Goal: Task Accomplishment & Management: Use online tool/utility

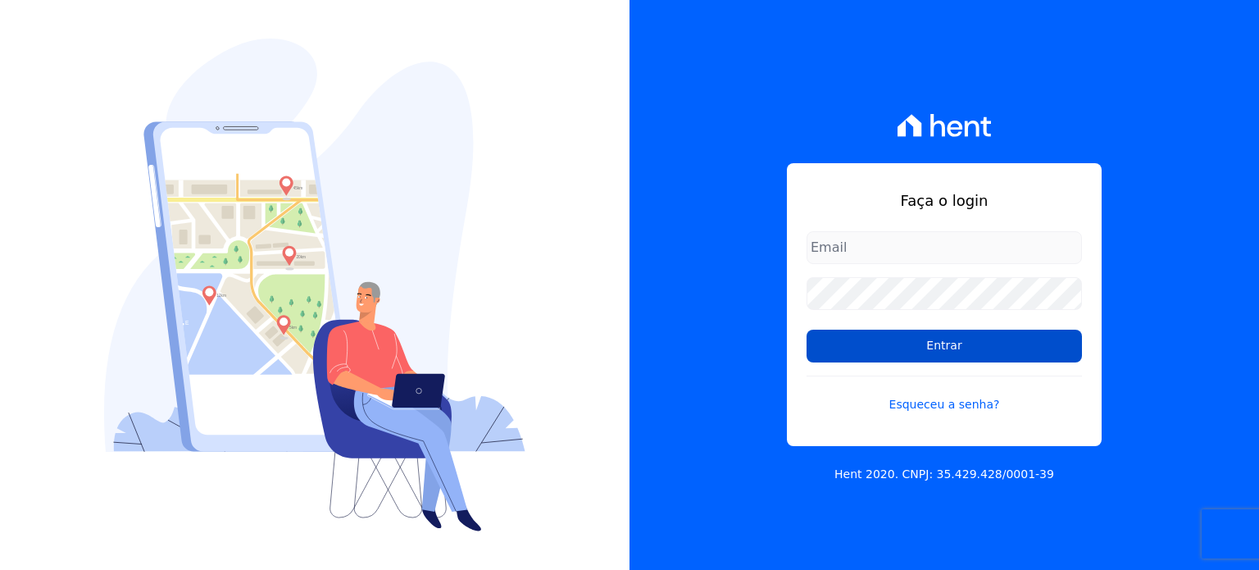
type input "[PERSON_NAME][EMAIL_ADDRESS][DOMAIN_NAME]"
click at [862, 337] on input "Entrar" at bounding box center [943, 345] width 275 height 33
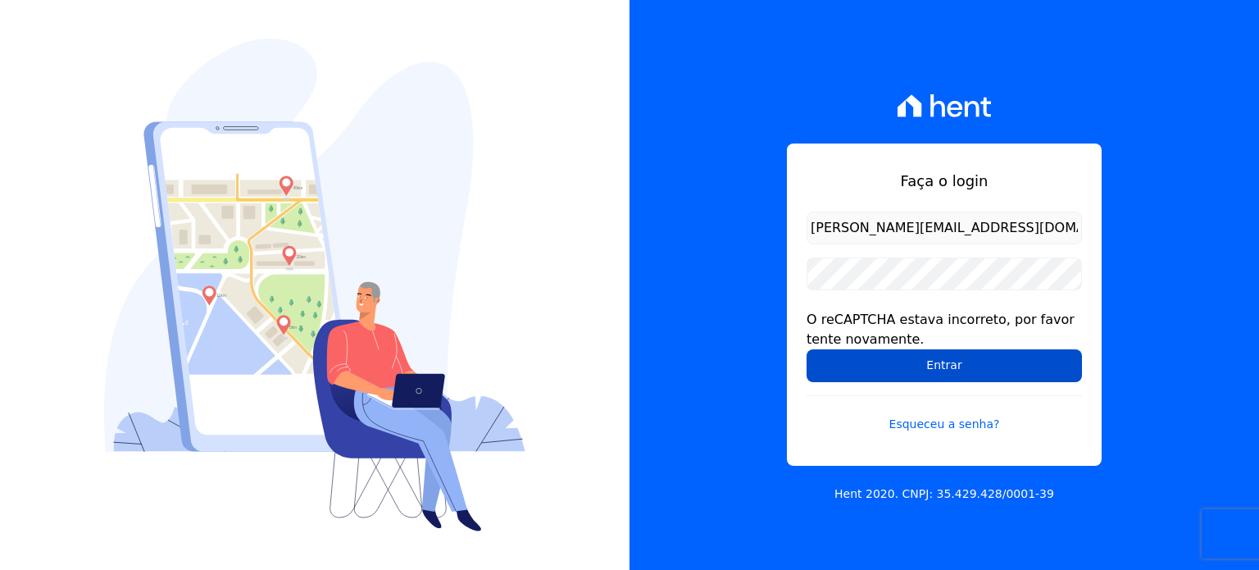
click at [941, 369] on input "Entrar" at bounding box center [943, 365] width 275 height 33
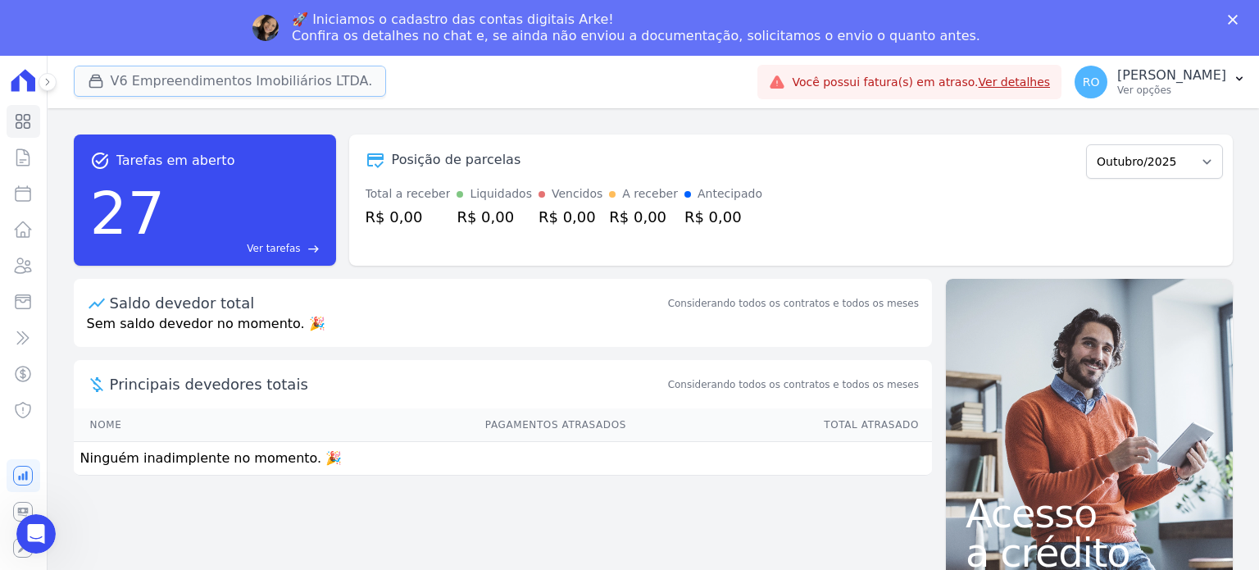
click at [138, 78] on button "V6 Empreendimentos Imobiliários LTDA." at bounding box center [230, 81] width 313 height 31
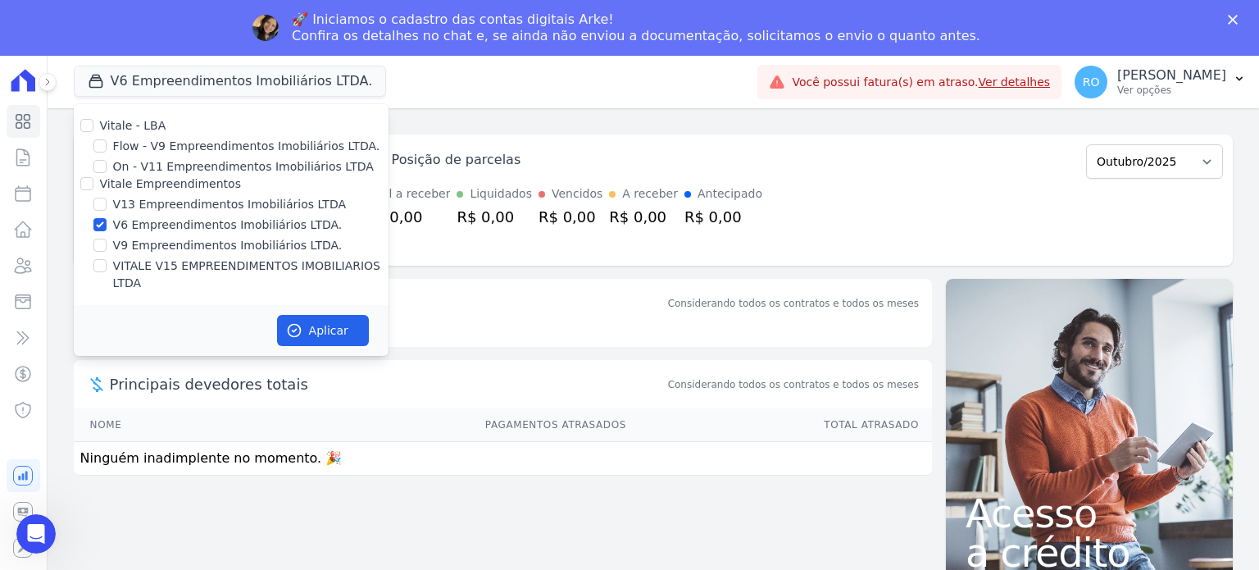
click at [152, 128] on label "Vitale - LBA" at bounding box center [133, 125] width 66 height 13
click at [93, 128] on input "Vitale - LBA" at bounding box center [86, 125] width 13 height 13
checkbox input "true"
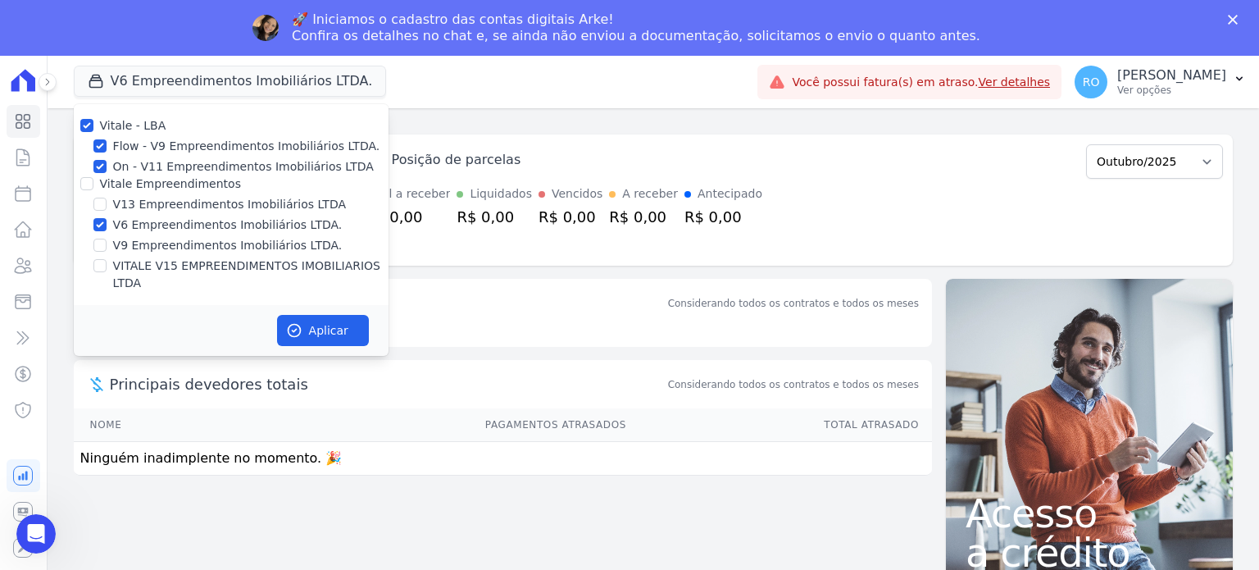
click at [142, 124] on label "Vitale - LBA" at bounding box center [133, 125] width 66 height 13
click at [93, 124] on input "Vitale - LBA" at bounding box center [86, 125] width 13 height 13
checkbox input "false"
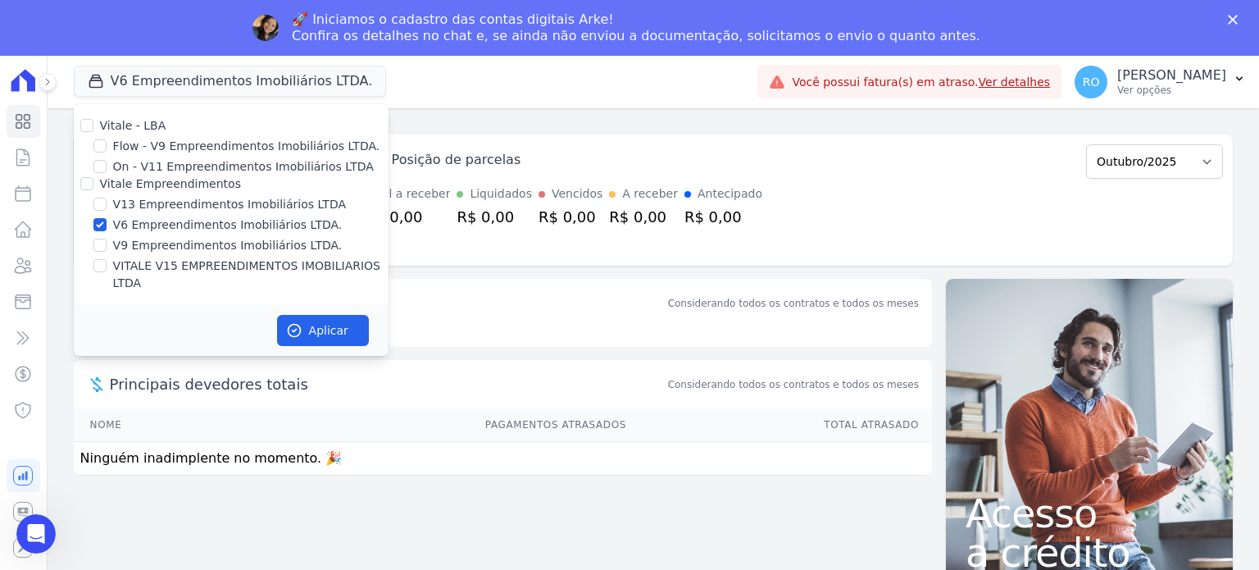
click at [129, 183] on label "Vitale Empreendimentos" at bounding box center [170, 183] width 141 height 13
click at [93, 183] on input "Vitale Empreendimentos" at bounding box center [86, 183] width 13 height 13
checkbox input "true"
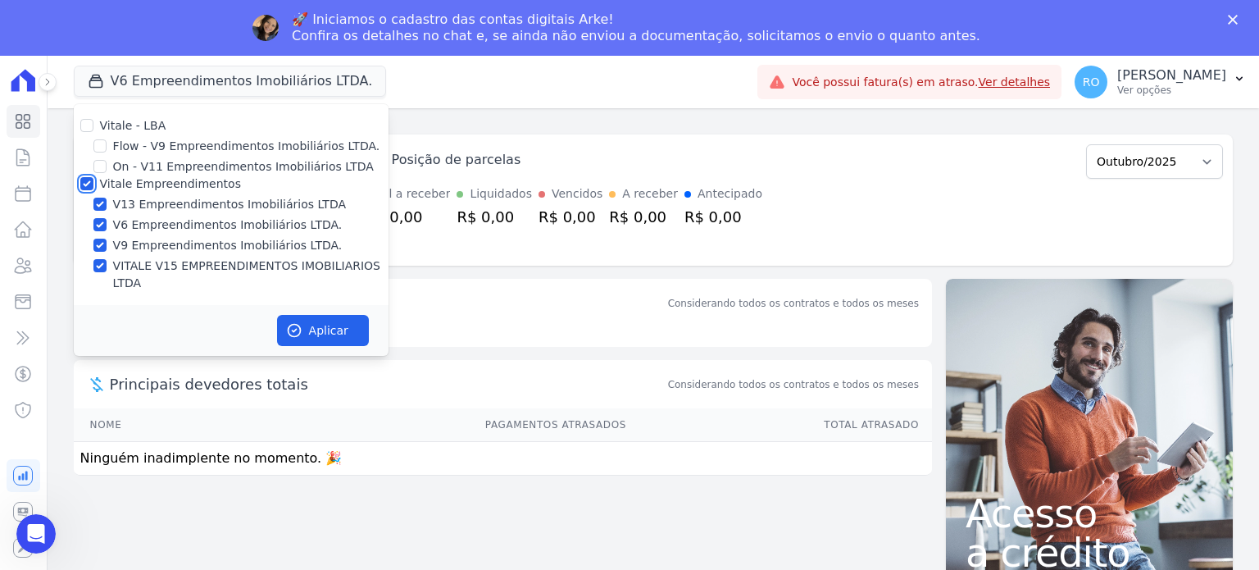
checkbox input "true"
click at [125, 189] on label "Vitale Empreendimentos" at bounding box center [170, 183] width 141 height 13
click at [93, 189] on input "Vitale Empreendimentos" at bounding box center [86, 183] width 13 height 13
checkbox input "false"
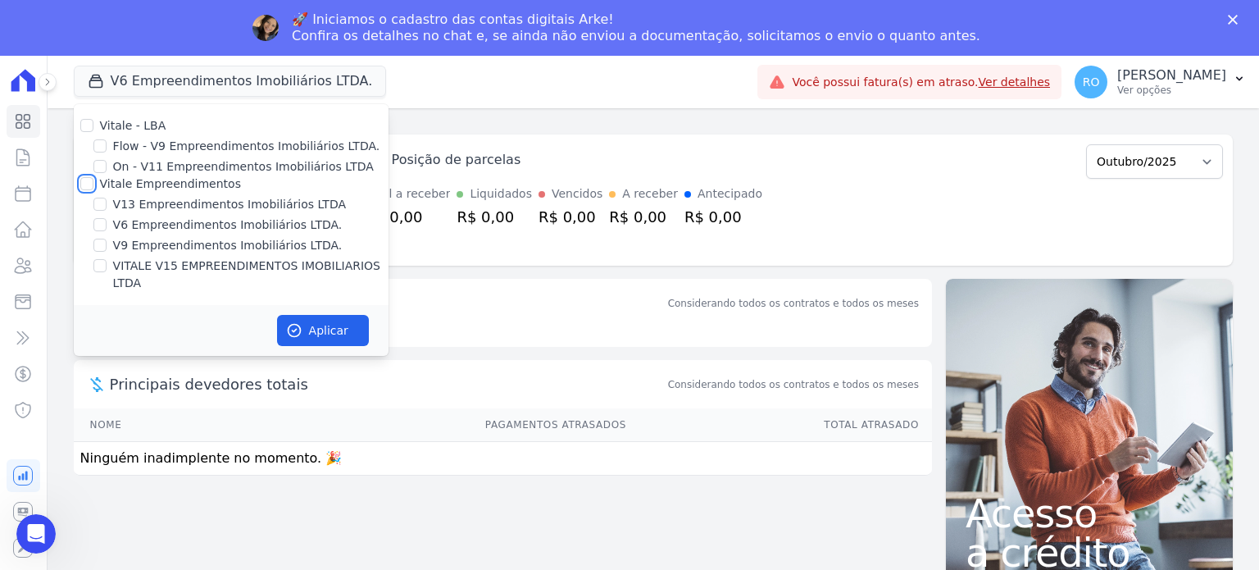
checkbox input "false"
drag, startPoint x: 125, startPoint y: 202, endPoint x: 123, endPoint y: 246, distance: 43.5
click at [124, 203] on label "V13 Empreendimentos Imobiliários LTDA" at bounding box center [229, 204] width 233 height 17
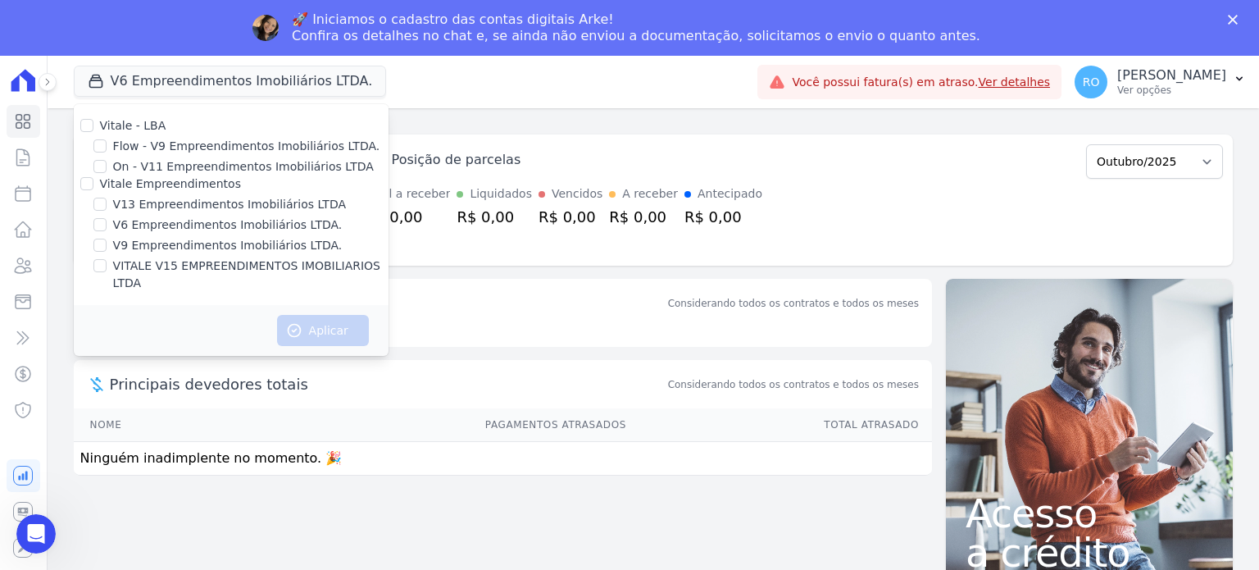
click at [107, 203] on input "V13 Empreendimentos Imobiliários LTDA" at bounding box center [99, 203] width 13 height 13
checkbox input "true"
click at [122, 268] on label "VITALE V15 EMPREENDIMENTOS IMOBILIARIOS LTDA" at bounding box center [250, 274] width 275 height 34
click at [107, 268] on input "VITALE V15 EMPREENDIMENTOS IMOBILIARIOS LTDA" at bounding box center [99, 265] width 13 height 13
checkbox input "true"
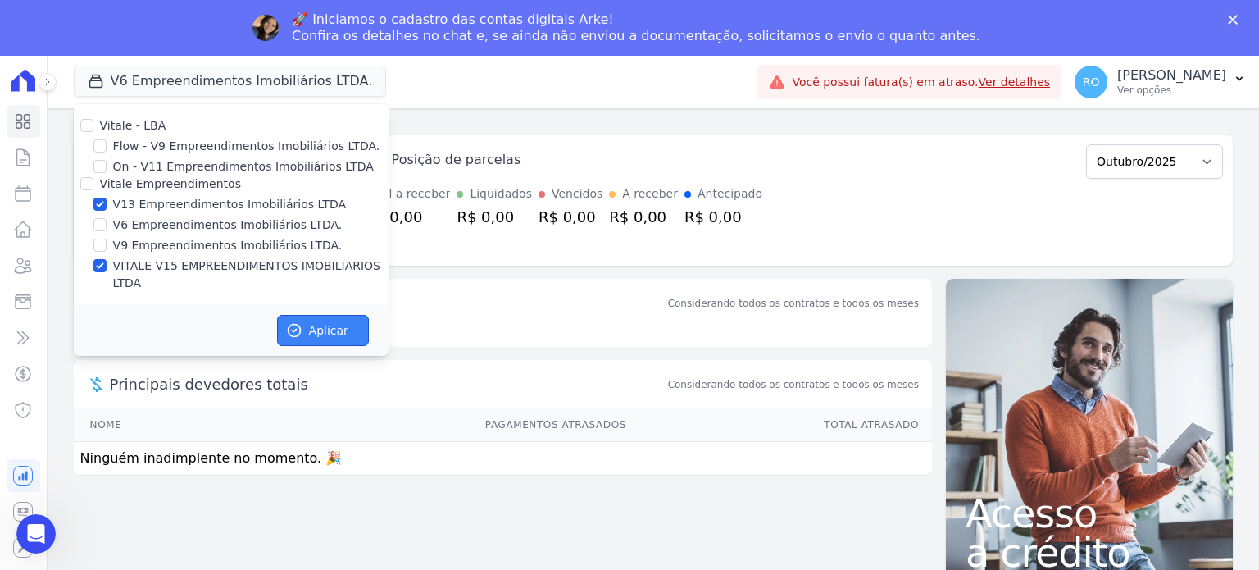
click at [318, 315] on button "Aplicar" at bounding box center [323, 330] width 92 height 31
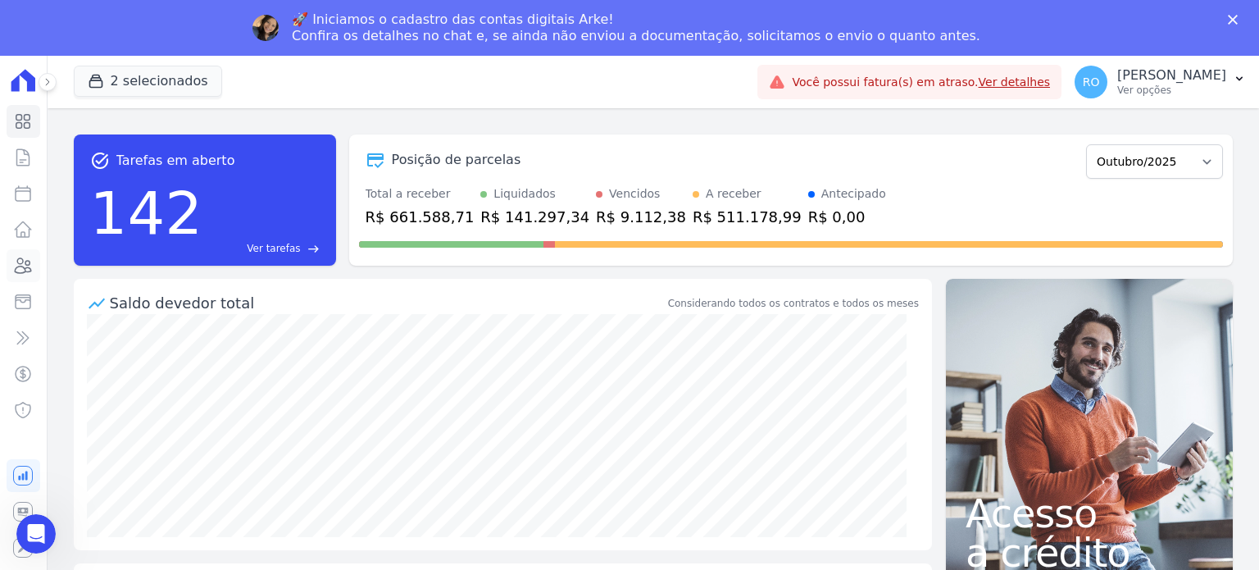
click at [16, 268] on icon at bounding box center [24, 265] width 16 height 15
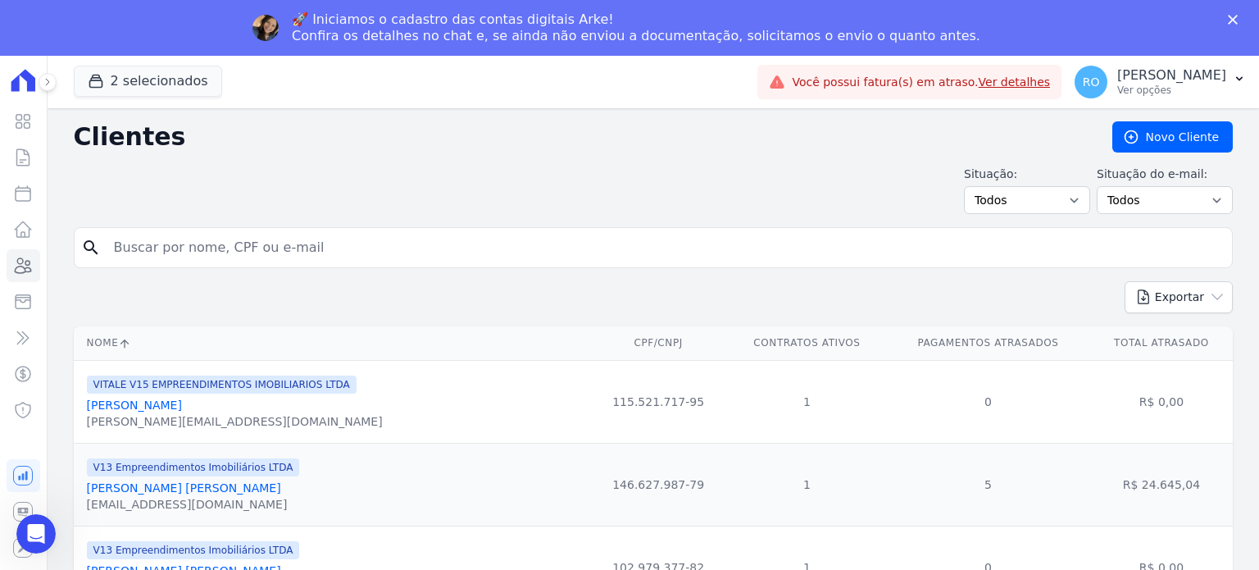
click at [157, 245] on input "search" at bounding box center [664, 247] width 1121 height 33
click at [20, 195] on icon at bounding box center [23, 194] width 20 height 20
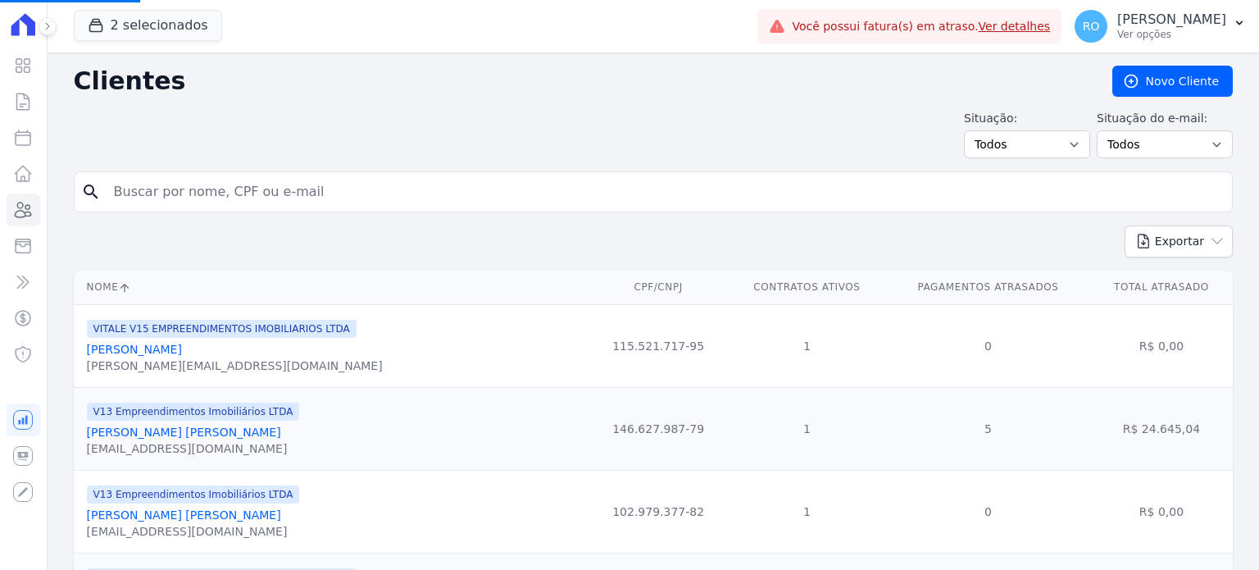
select select
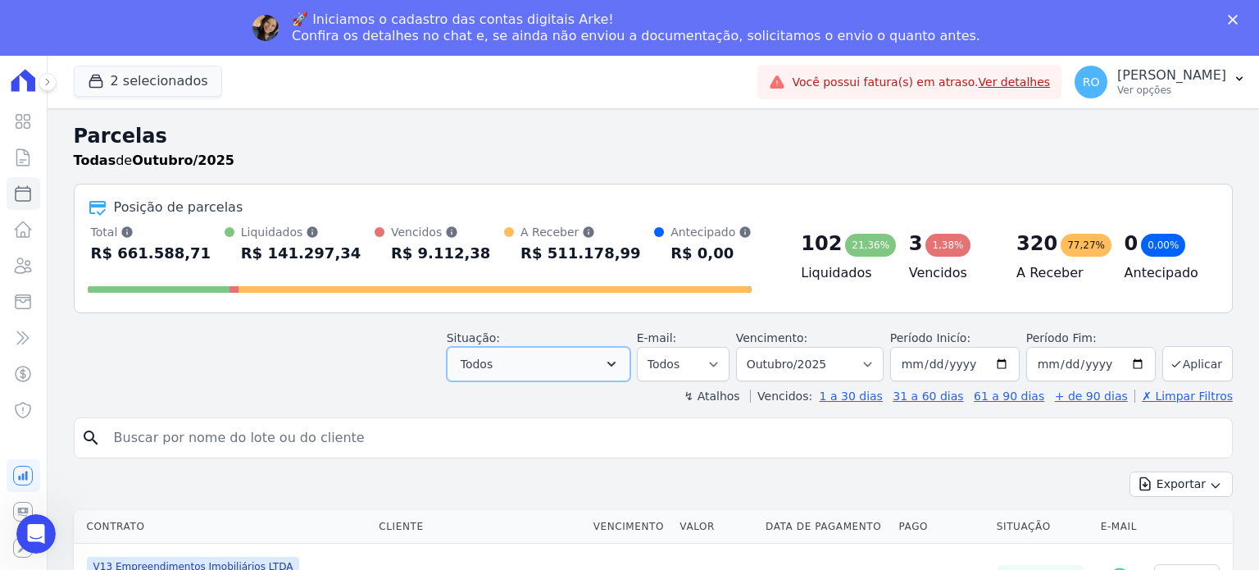
click at [620, 360] on icon "button" at bounding box center [611, 364] width 16 height 16
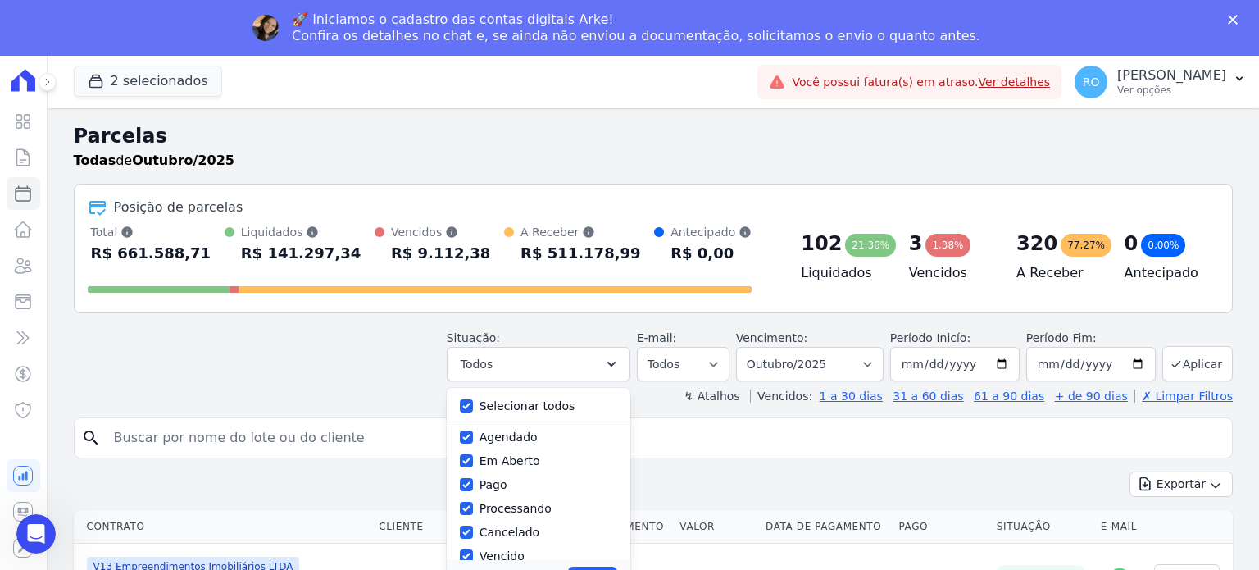
click at [551, 394] on div "Selecionar todos" at bounding box center [538, 406] width 157 height 24
click at [538, 403] on label "Selecionar todos" at bounding box center [527, 405] width 96 height 13
click at [473, 403] on input "Selecionar todos" at bounding box center [466, 405] width 13 height 13
checkbox input "false"
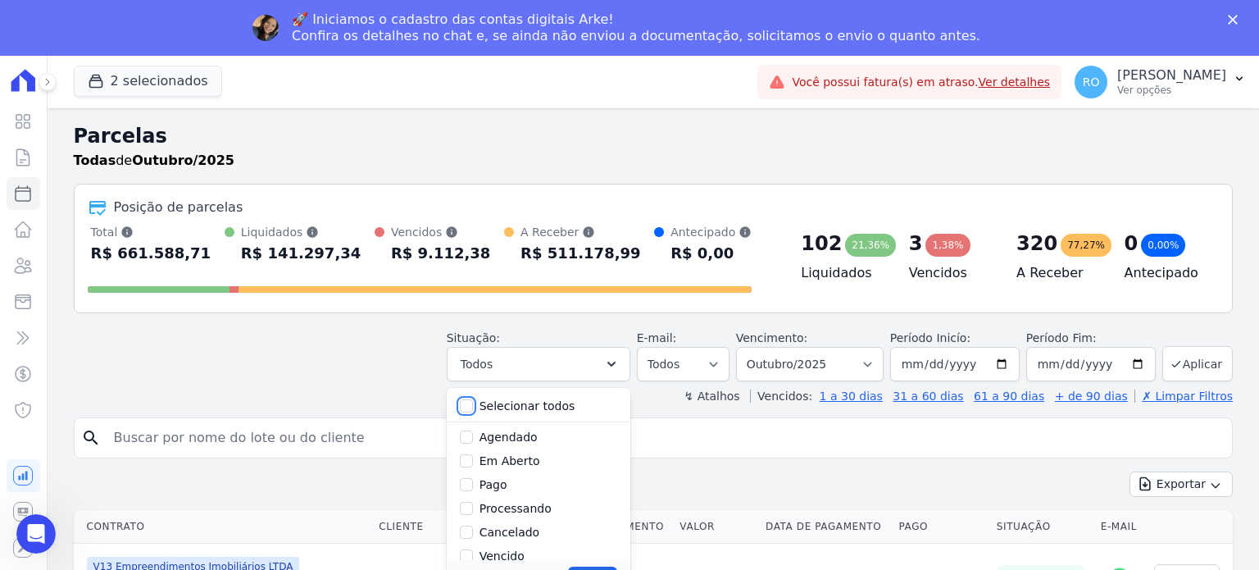
checkbox input "false"
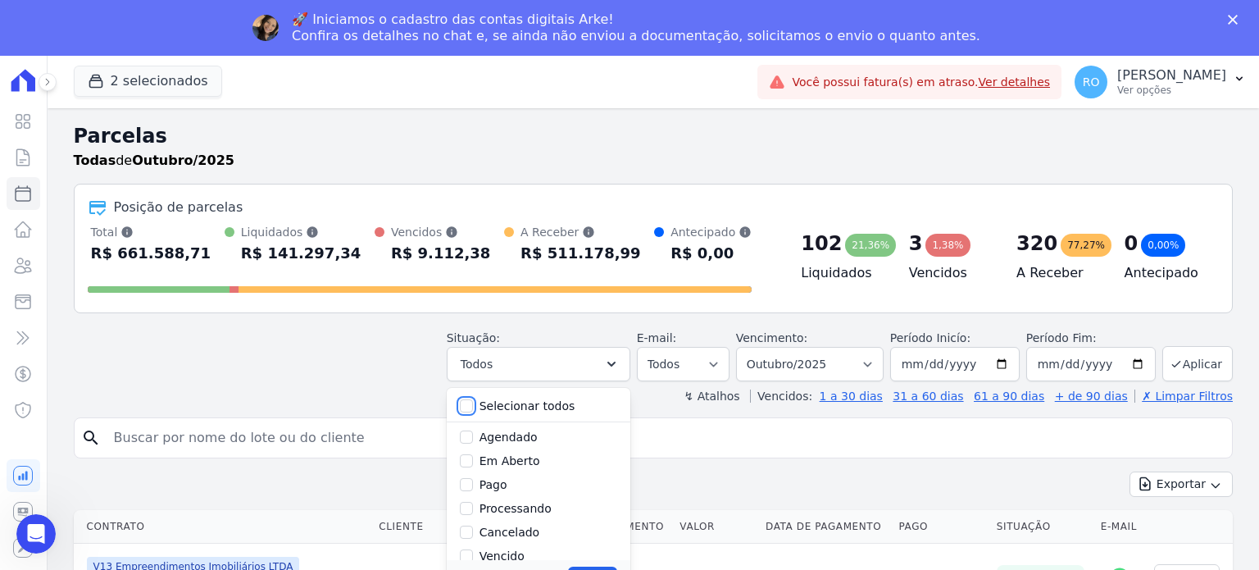
checkbox input "false"
click at [507, 481] on label "Pago" at bounding box center [493, 484] width 28 height 13
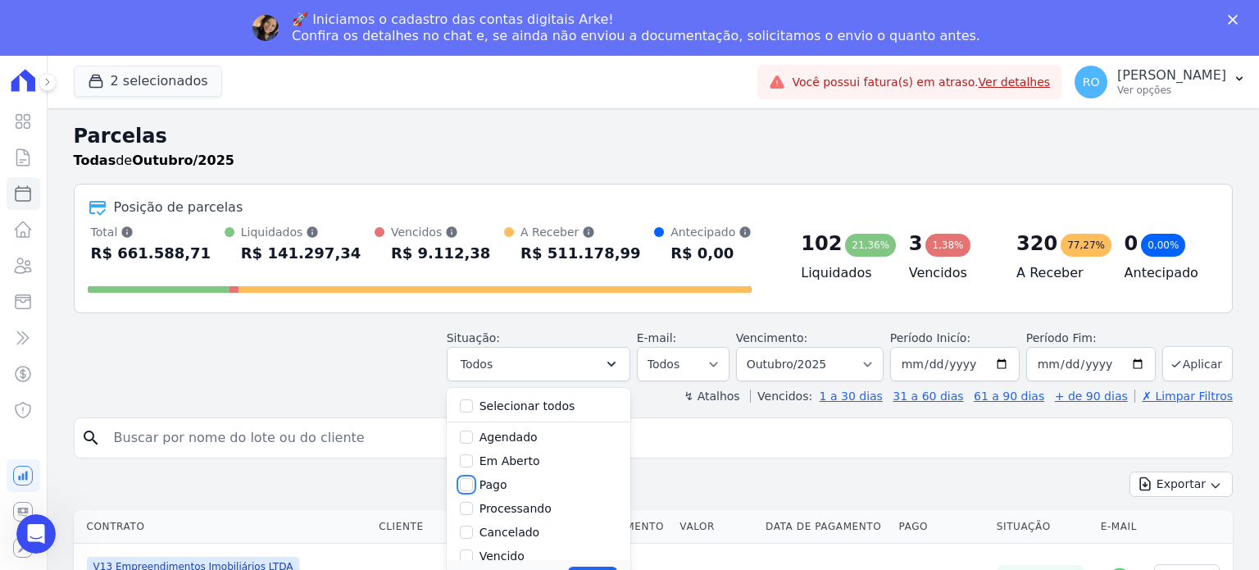
click at [473, 481] on input "Pago" at bounding box center [466, 484] width 13 height 13
checkbox input "true"
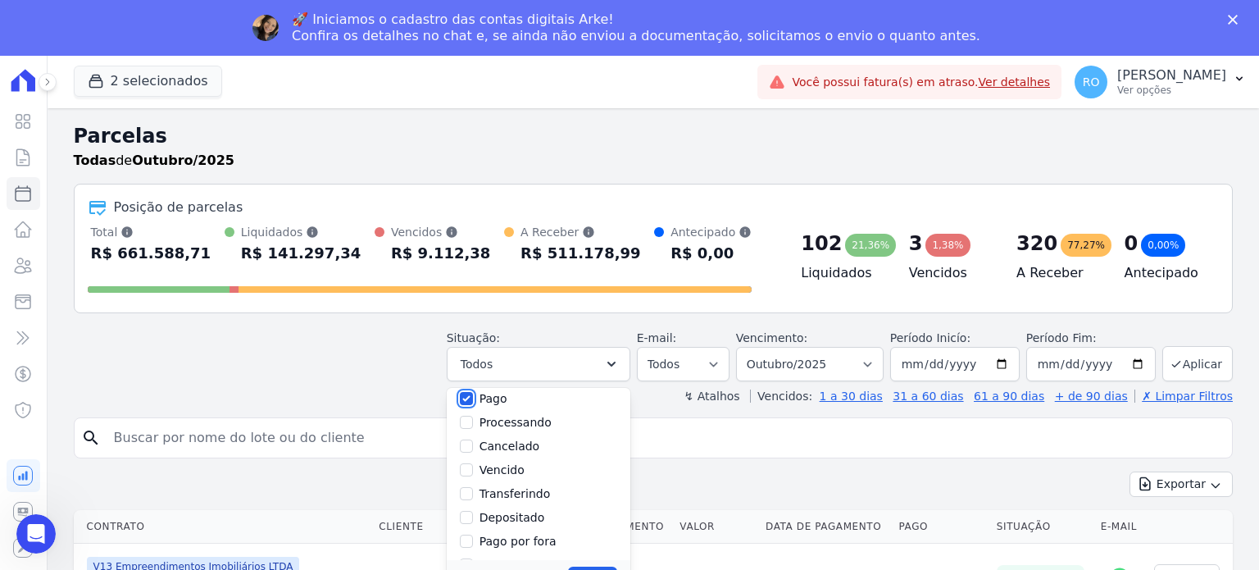
scroll to position [109, 0]
click at [510, 468] on label "Transferindo" at bounding box center [514, 470] width 71 height 13
click at [473, 468] on input "Transferindo" at bounding box center [466, 470] width 13 height 13
checkbox input "true"
click at [507, 496] on label "Depositado" at bounding box center [512, 494] width 66 height 13
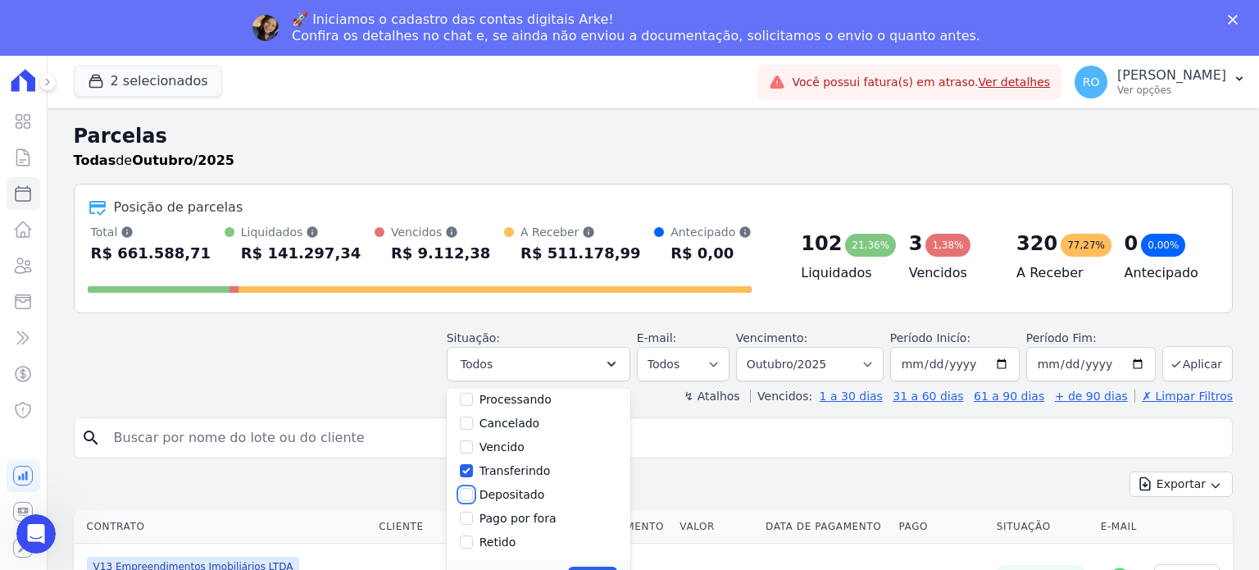
click at [473, 496] on input "Depositado" at bounding box center [466, 494] width 13 height 13
checkbox input "true"
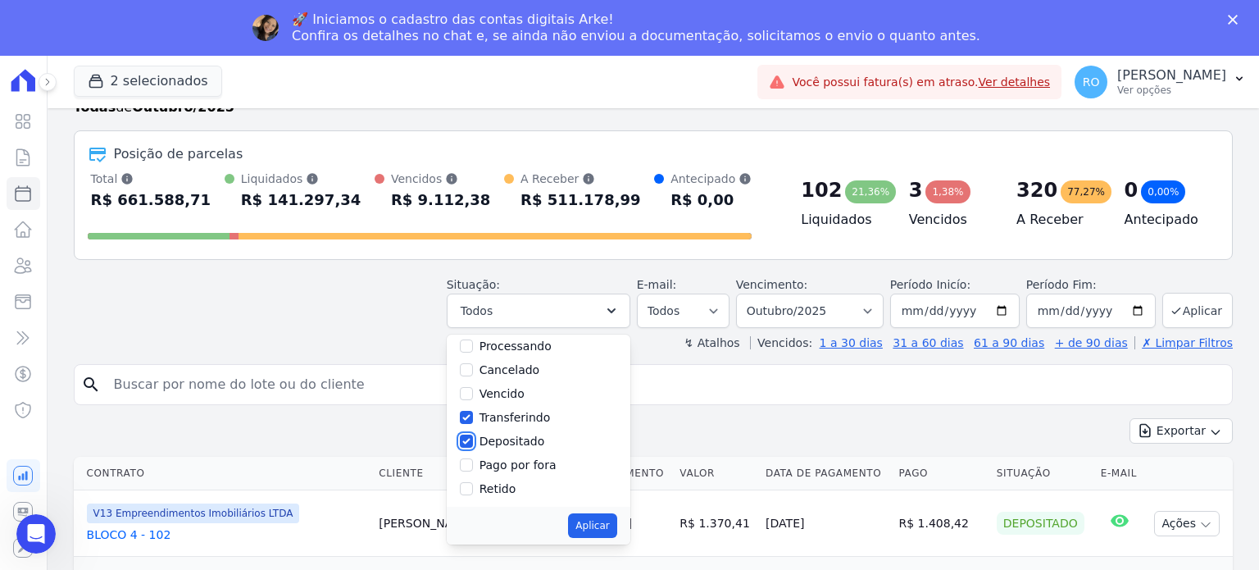
scroll to position [82, 0]
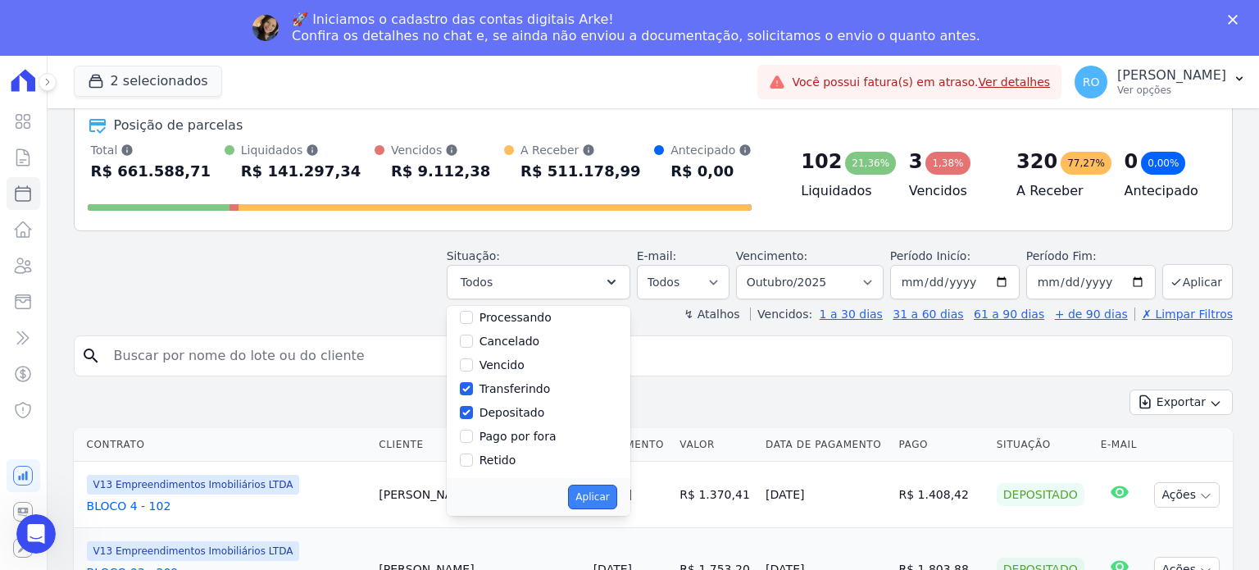
click at [601, 496] on button "Aplicar" at bounding box center [592, 496] width 48 height 25
select select "paid"
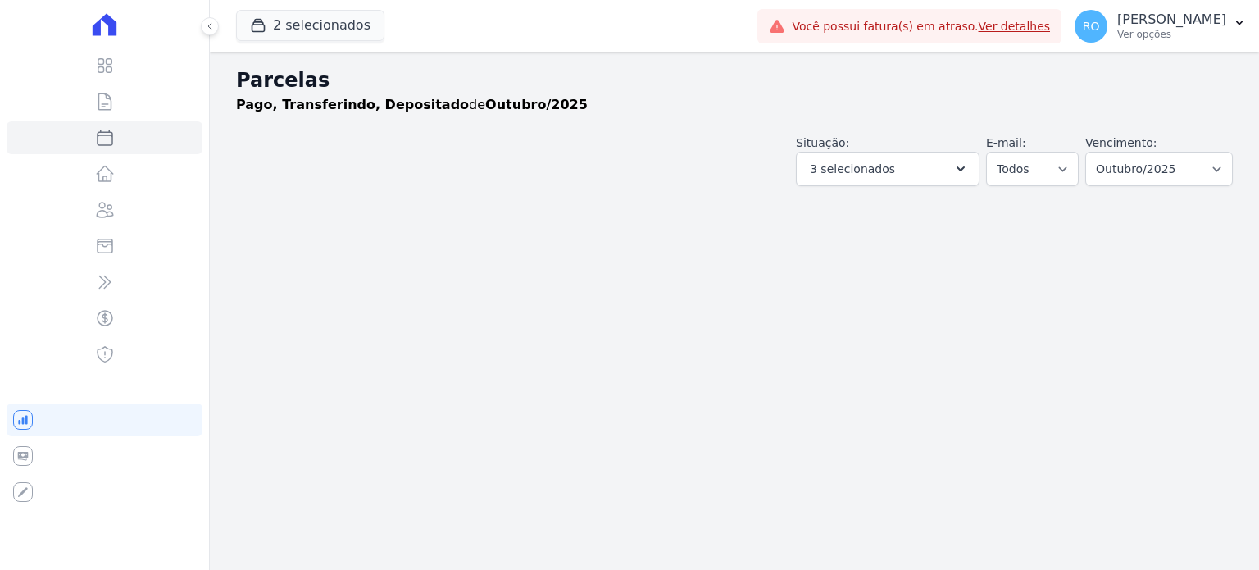
select select
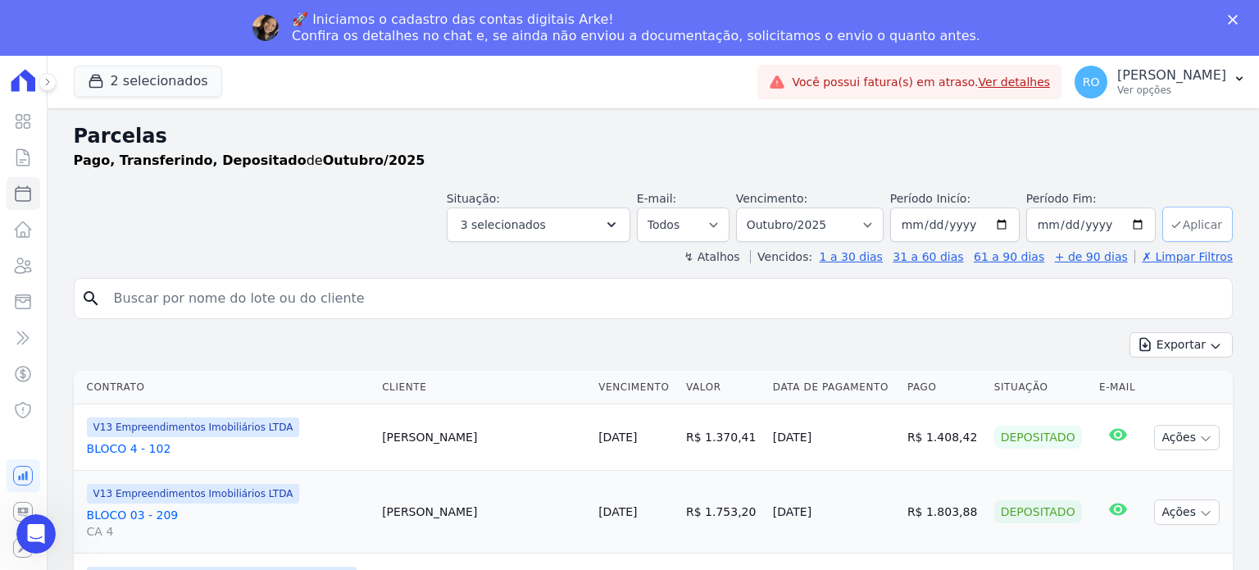
click at [1171, 229] on icon "submit" at bounding box center [1175, 224] width 13 height 13
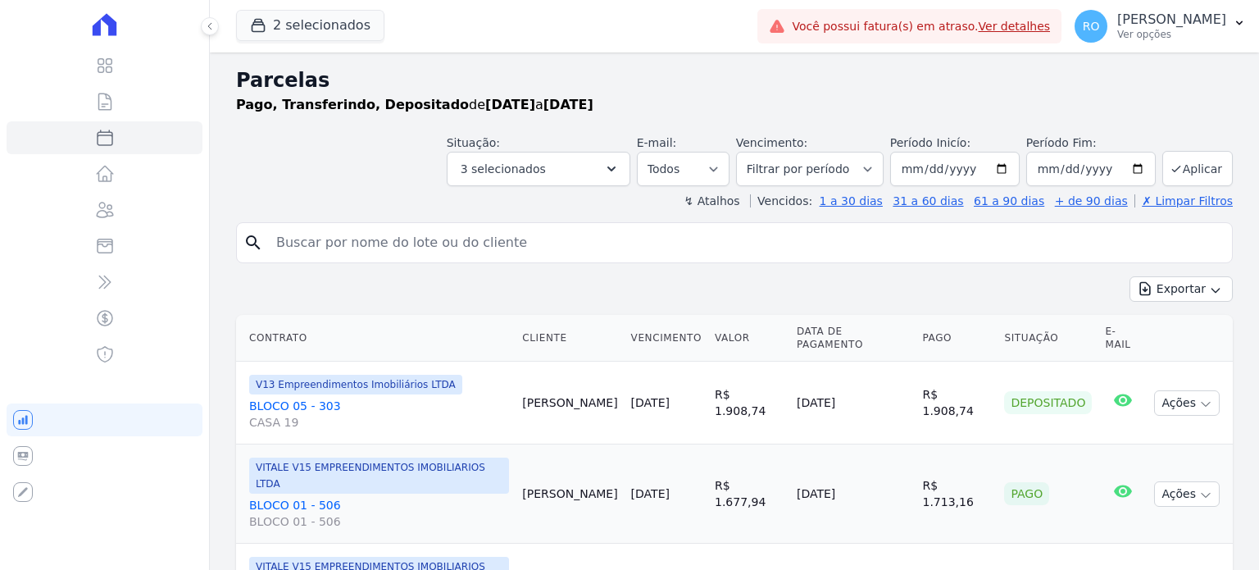
select select
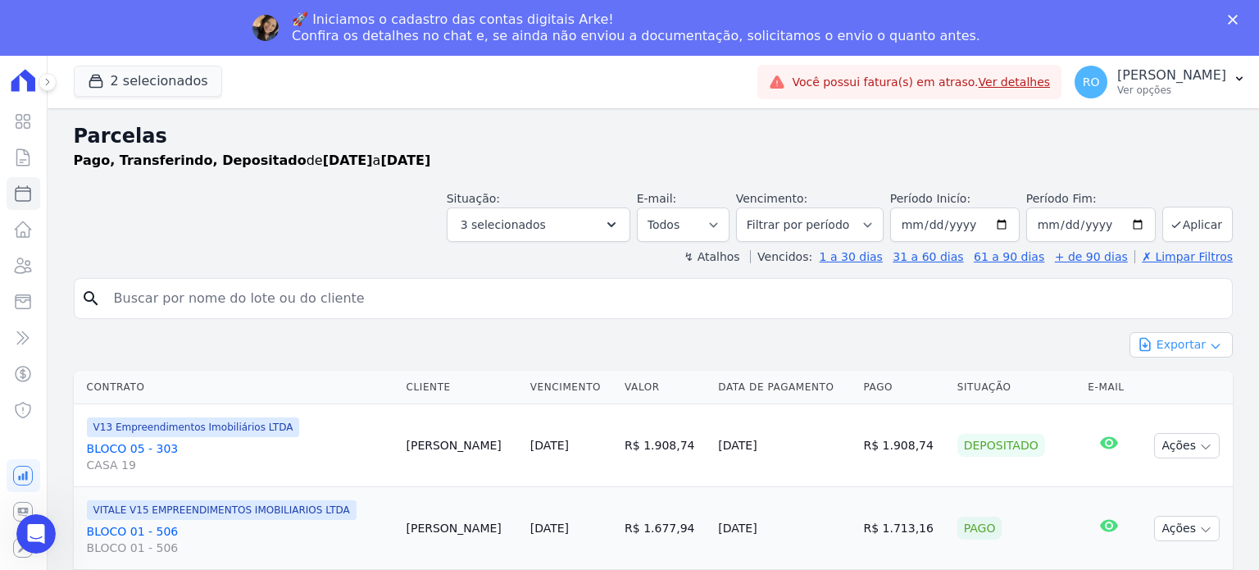
click at [1167, 346] on button "Exportar" at bounding box center [1180, 344] width 103 height 25
click at [1176, 412] on span "Exportar CSV" at bounding box center [1179, 411] width 87 height 16
click at [1133, 84] on div "RO Rafael Oliveira Ver opções" at bounding box center [1150, 82] width 152 height 33
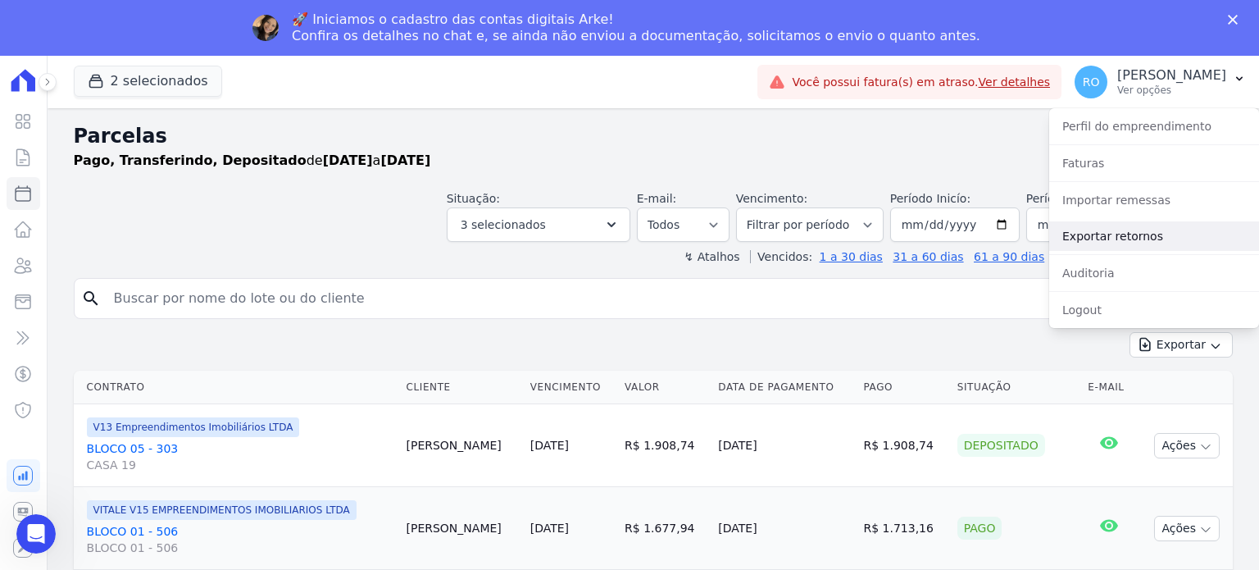
click at [1114, 238] on link "Exportar retornos" at bounding box center [1154, 236] width 210 height 30
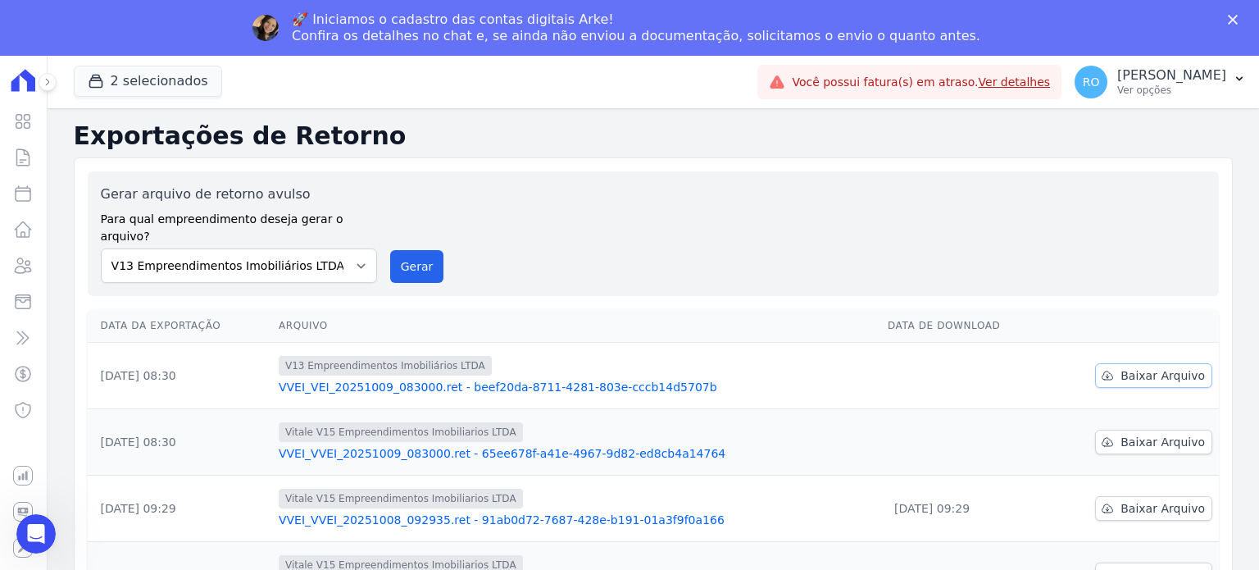
click at [1144, 367] on span "Baixar Arquivo" at bounding box center [1162, 375] width 84 height 16
click at [1151, 433] on span "Baixar Arquivo" at bounding box center [1162, 441] width 84 height 16
click at [402, 250] on button "Gerar" at bounding box center [417, 266] width 54 height 33
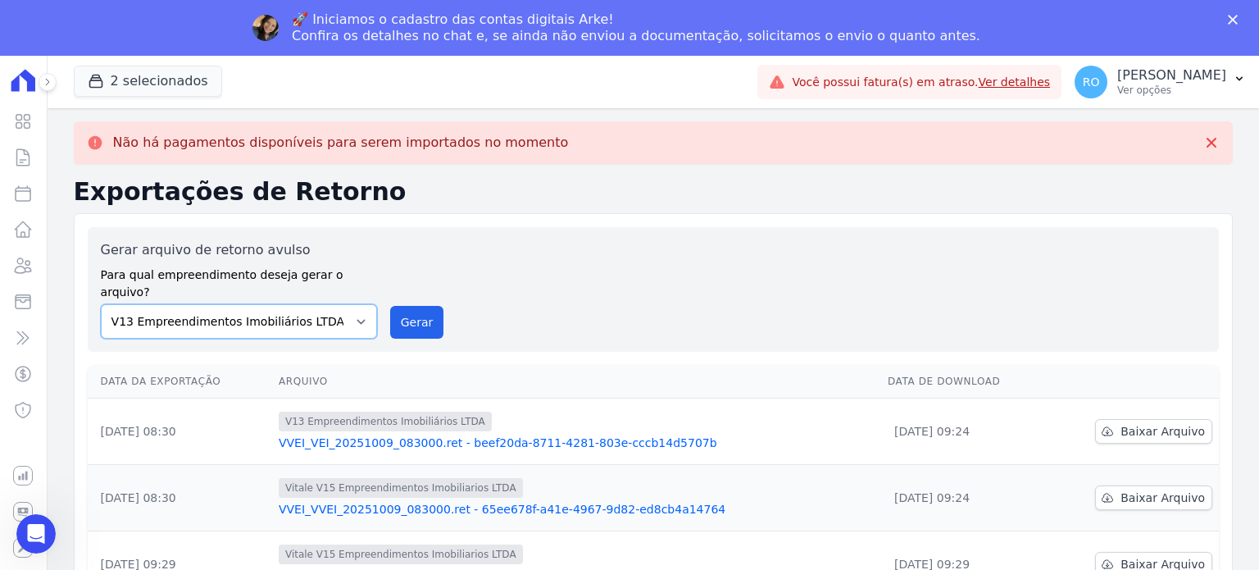
click at [353, 304] on select "Flow - V9 Empreendimentos Imobiliários LTDA. On - V11 Empreendimentos Imobiliár…" at bounding box center [239, 321] width 276 height 34
select select "43a01992-2921-4595-aa0d-28e05d992a61"
click at [101, 304] on select "Flow - V9 Empreendimentos Imobiliários LTDA. On - V11 Empreendimentos Imobiliár…" at bounding box center [239, 321] width 276 height 34
click at [406, 310] on button "Gerar" at bounding box center [417, 322] width 54 height 33
